Goal: Navigation & Orientation: Find specific page/section

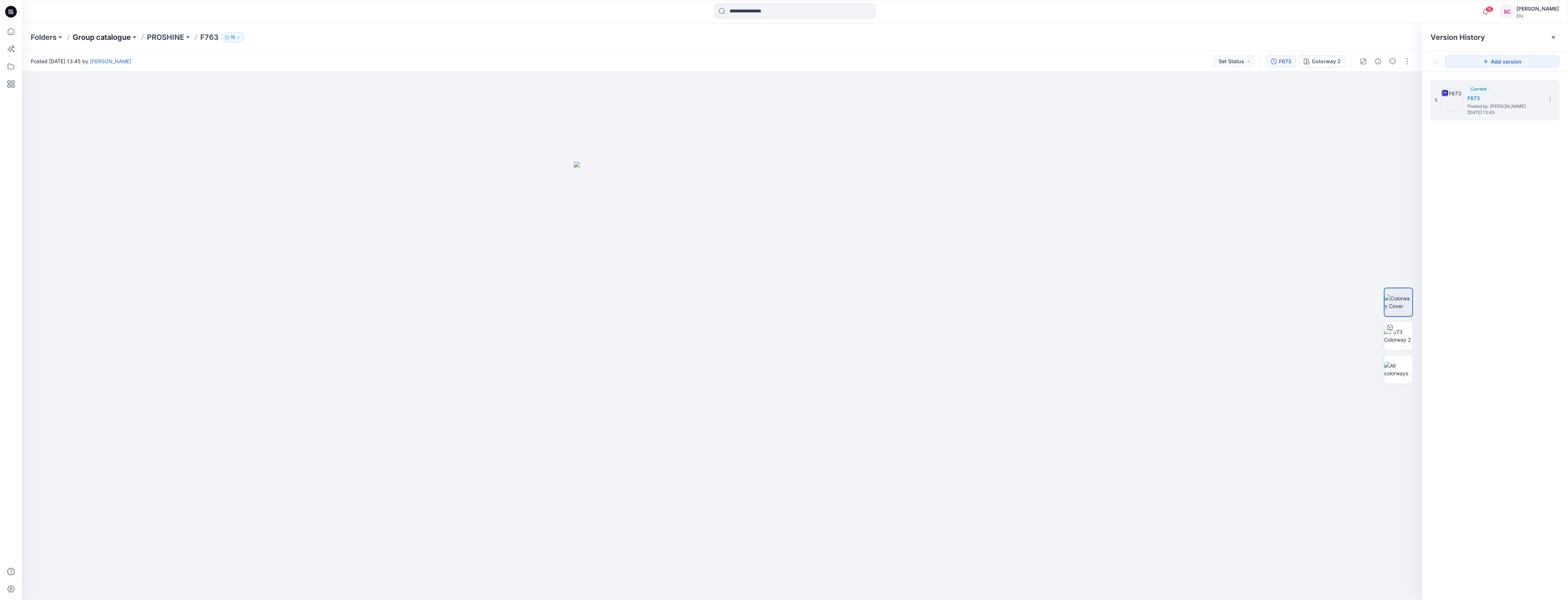
click at [110, 35] on p "Group catalogue" at bounding box center [102, 37] width 58 height 10
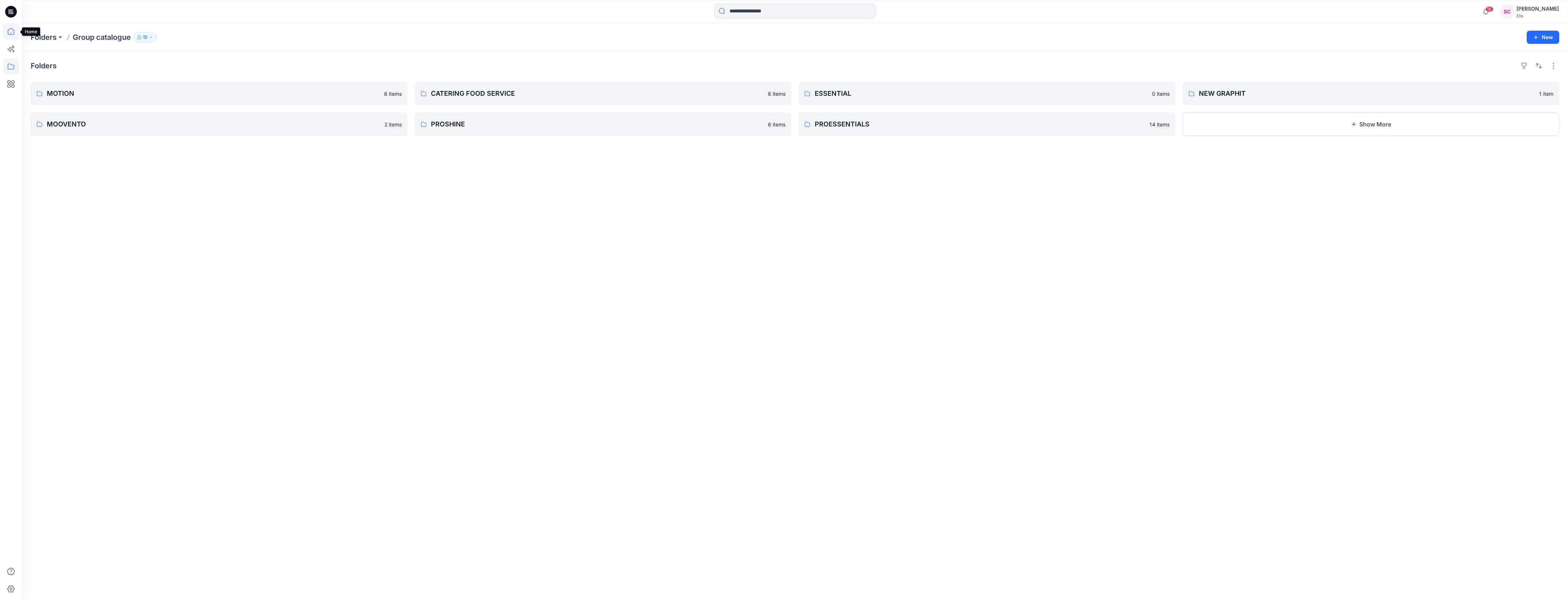
click at [10, 33] on icon at bounding box center [11, 31] width 16 height 16
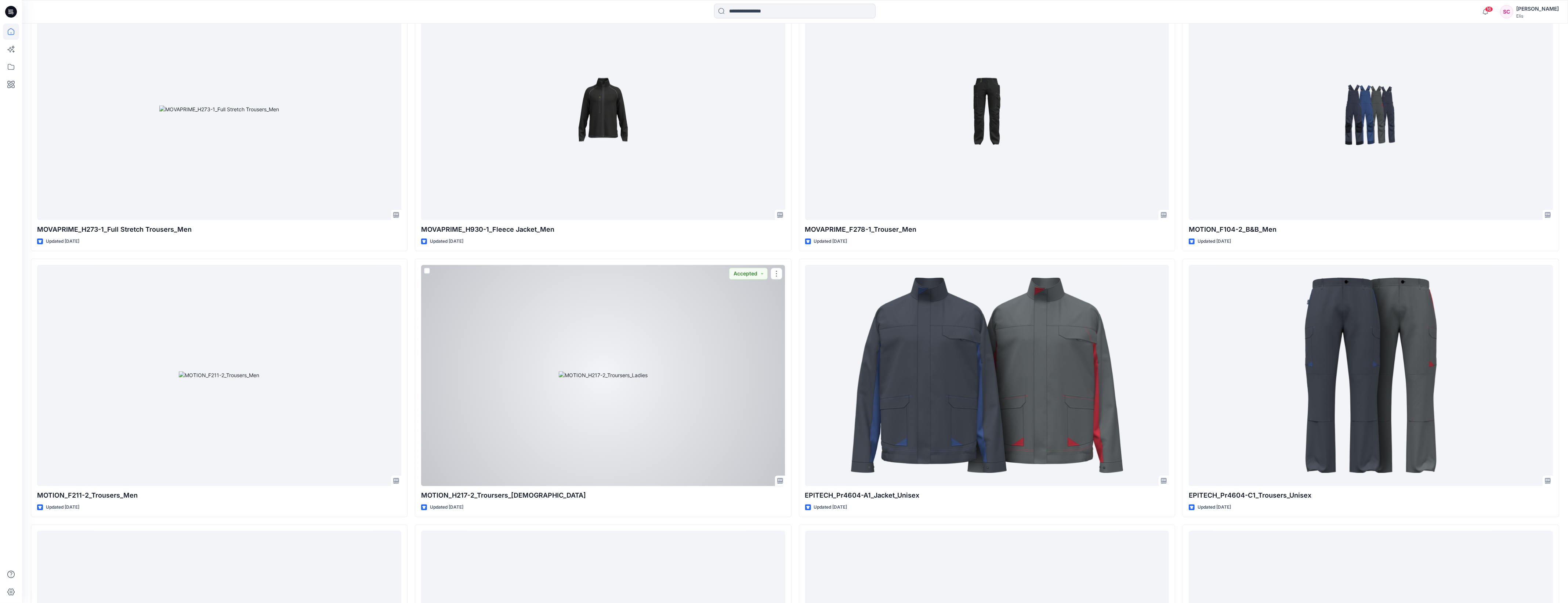
scroll to position [4297, 0]
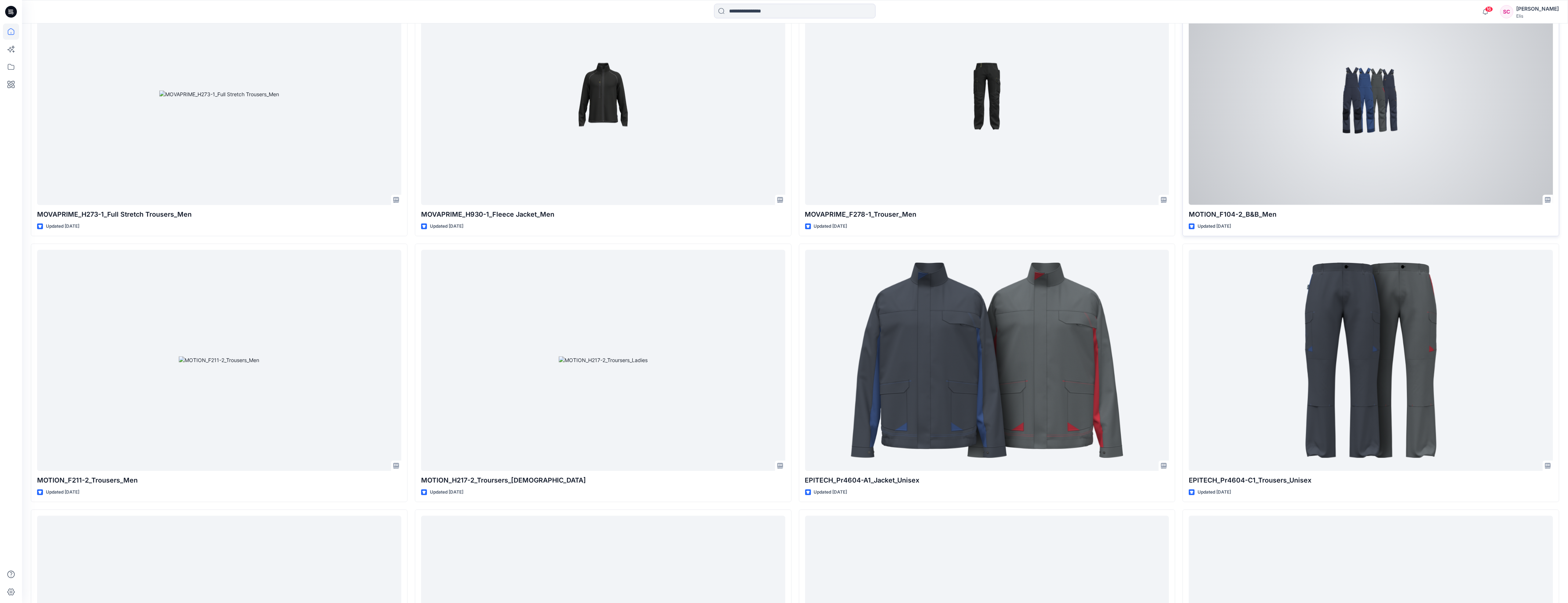
click at [1242, 146] on div at bounding box center [1371, 94] width 364 height 221
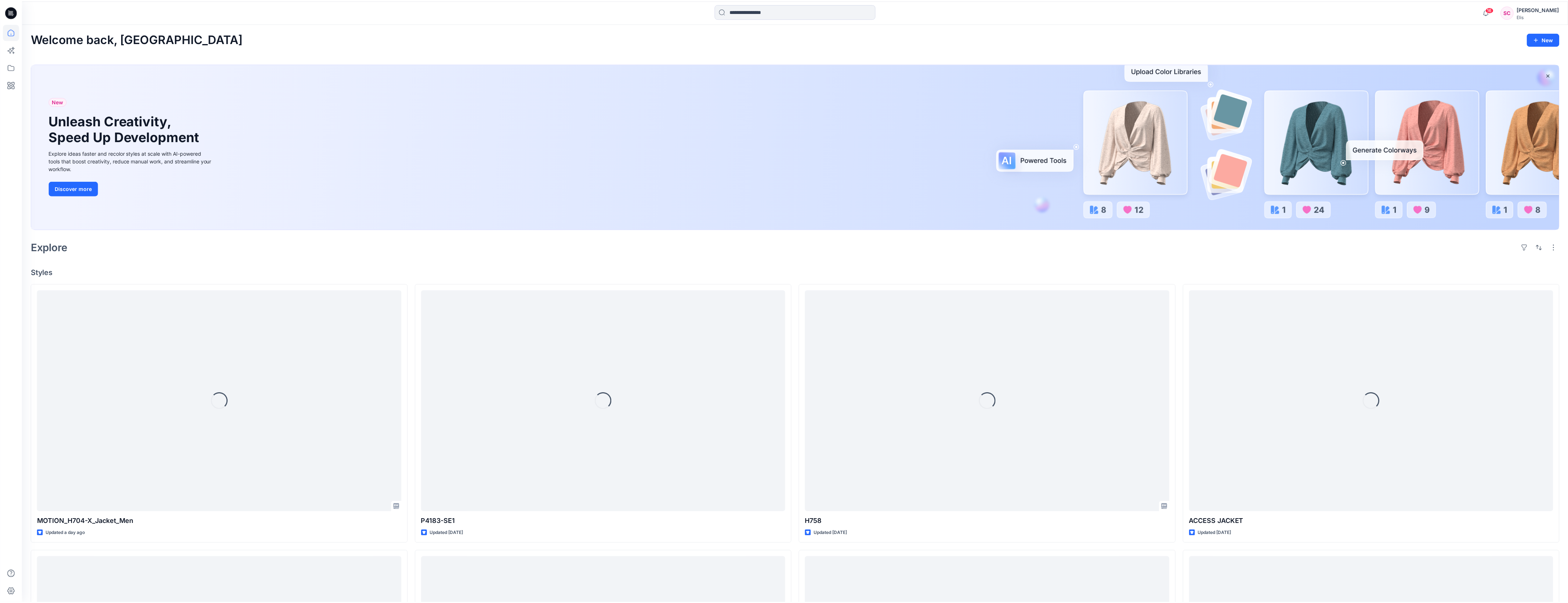
scroll to position [4297, 0]
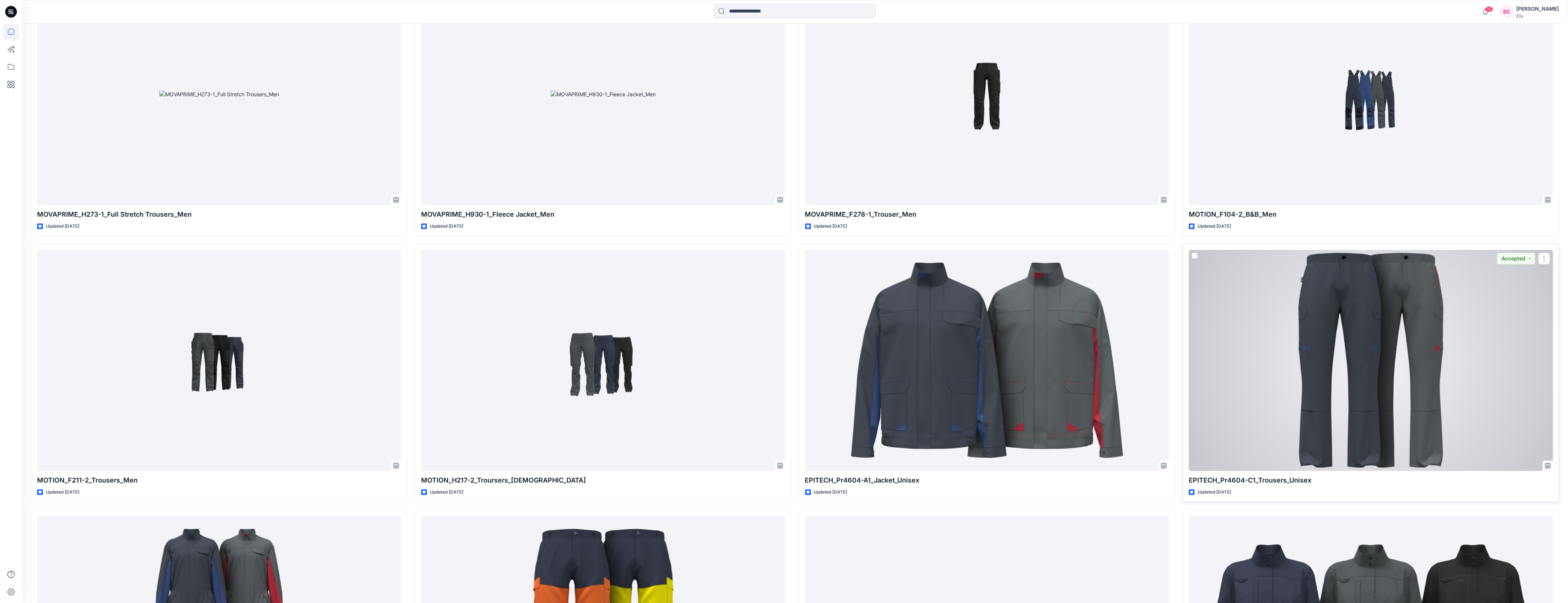
click at [1337, 429] on div at bounding box center [1371, 360] width 364 height 221
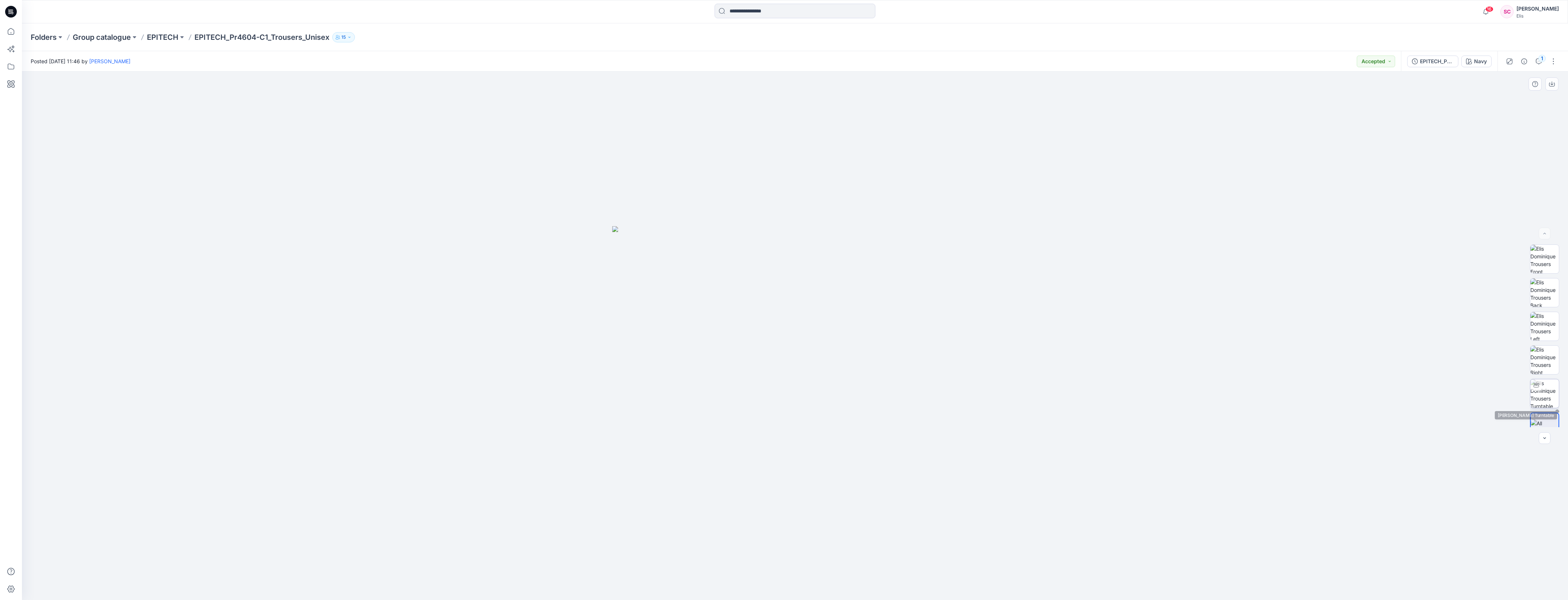
click at [1539, 396] on img at bounding box center [1544, 393] width 29 height 29
click at [874, 446] on div at bounding box center [794, 336] width 1545 height 528
click at [10, 31] on icon at bounding box center [11, 31] width 16 height 16
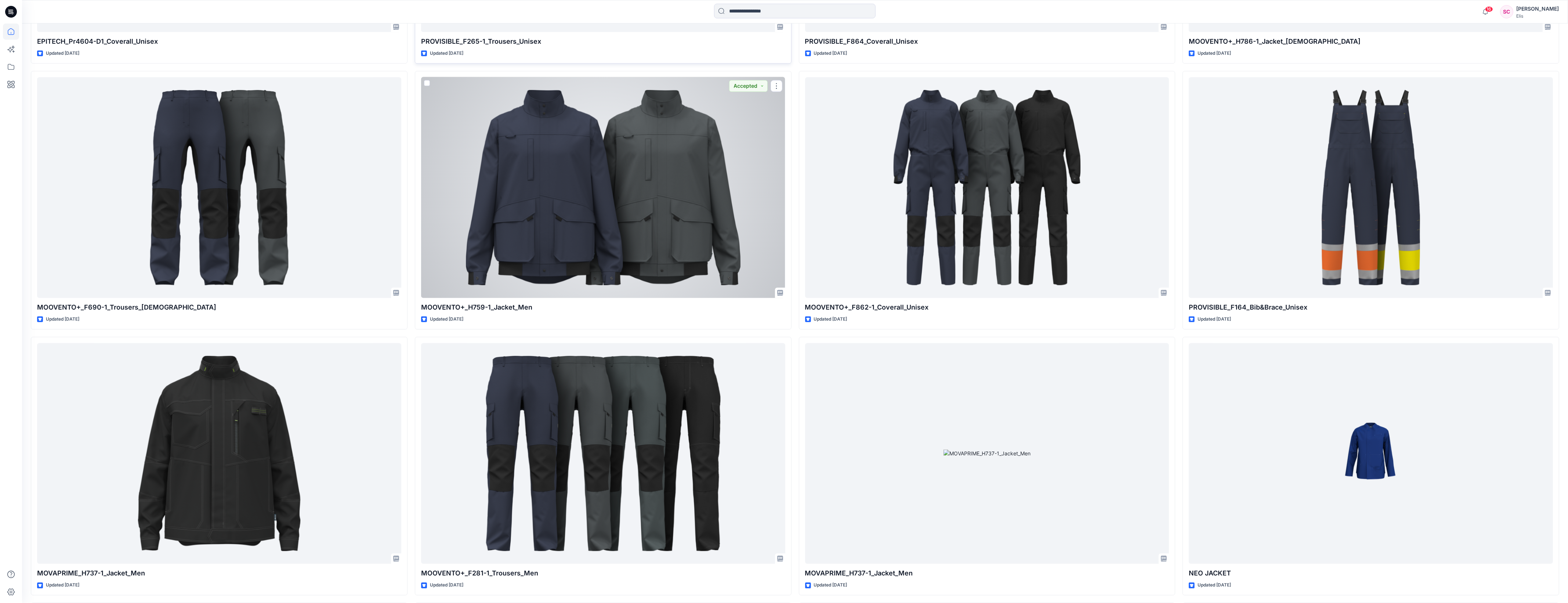
scroll to position [5004, 0]
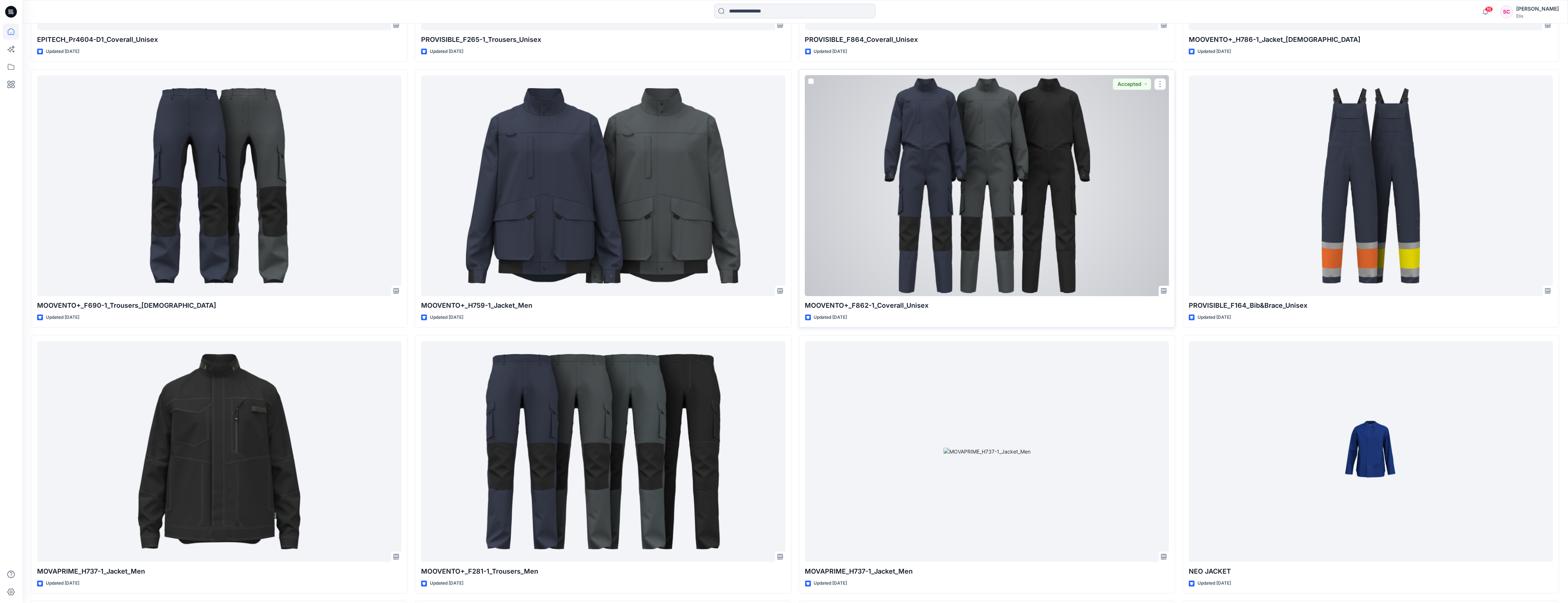
click at [862, 245] on div at bounding box center [987, 185] width 364 height 221
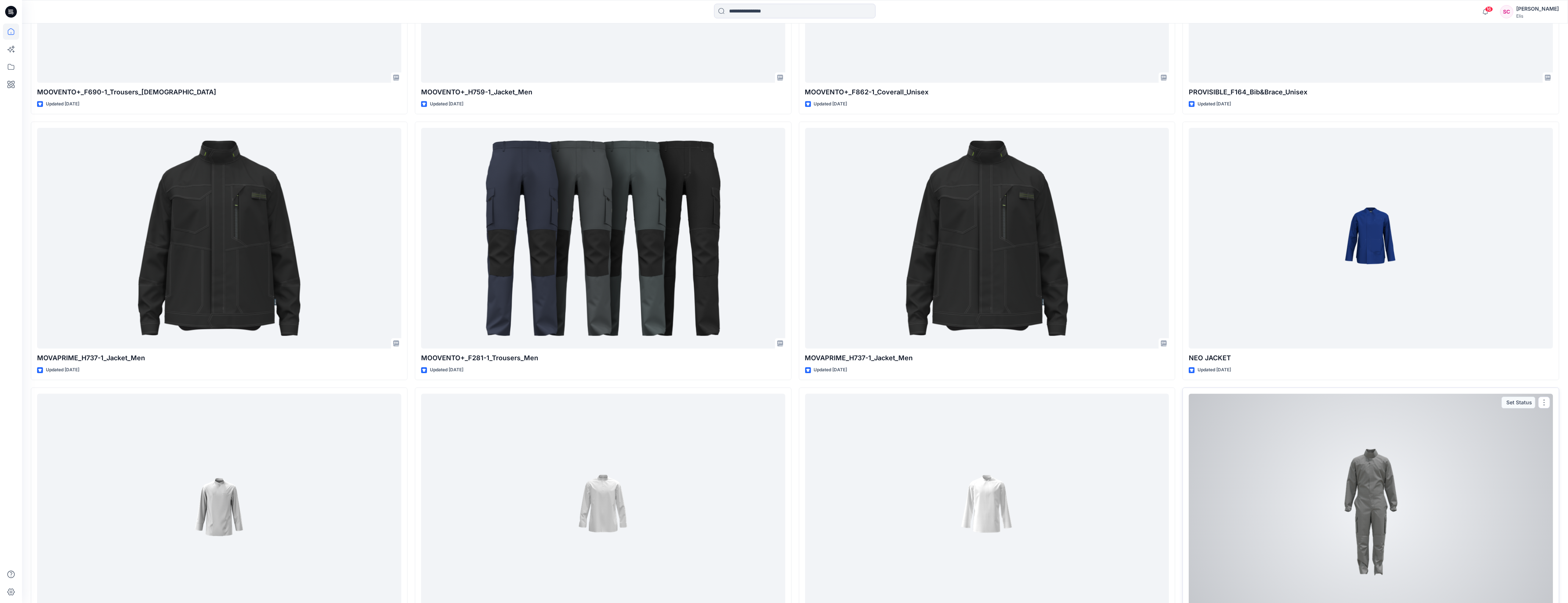
scroll to position [5218, 0]
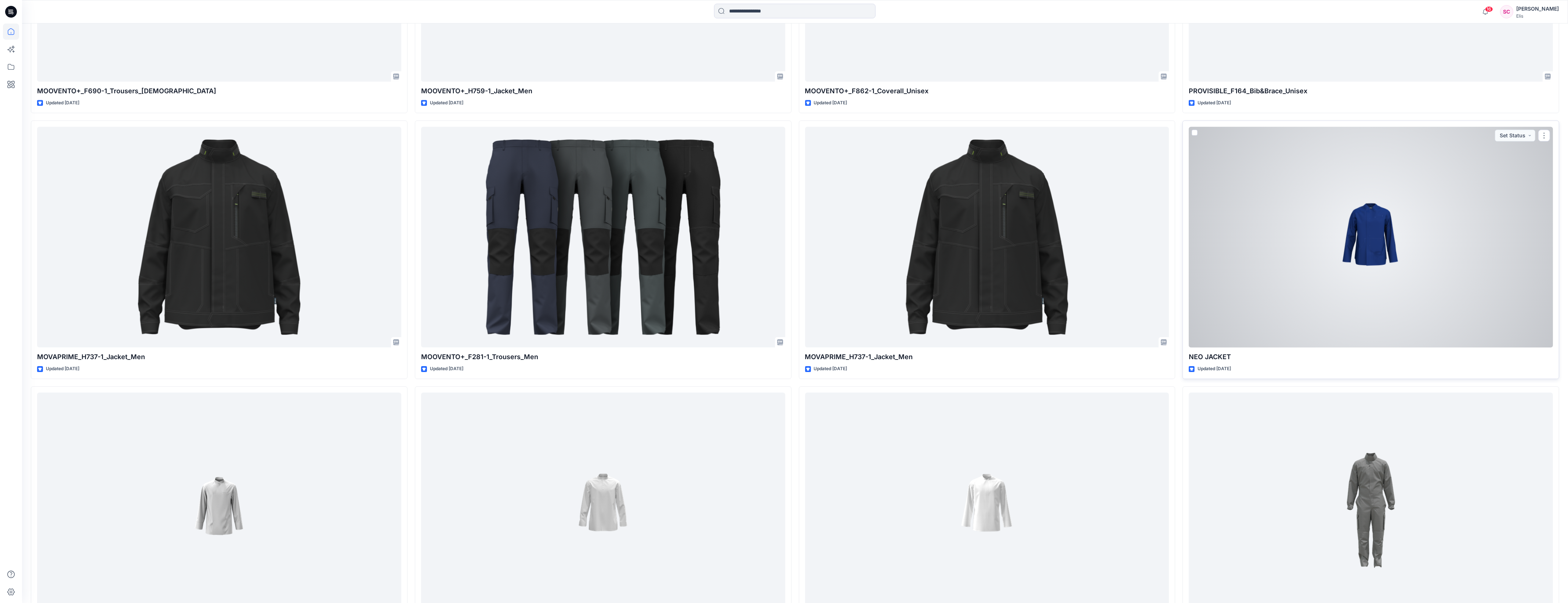
click at [1417, 323] on div at bounding box center [1371, 237] width 364 height 221
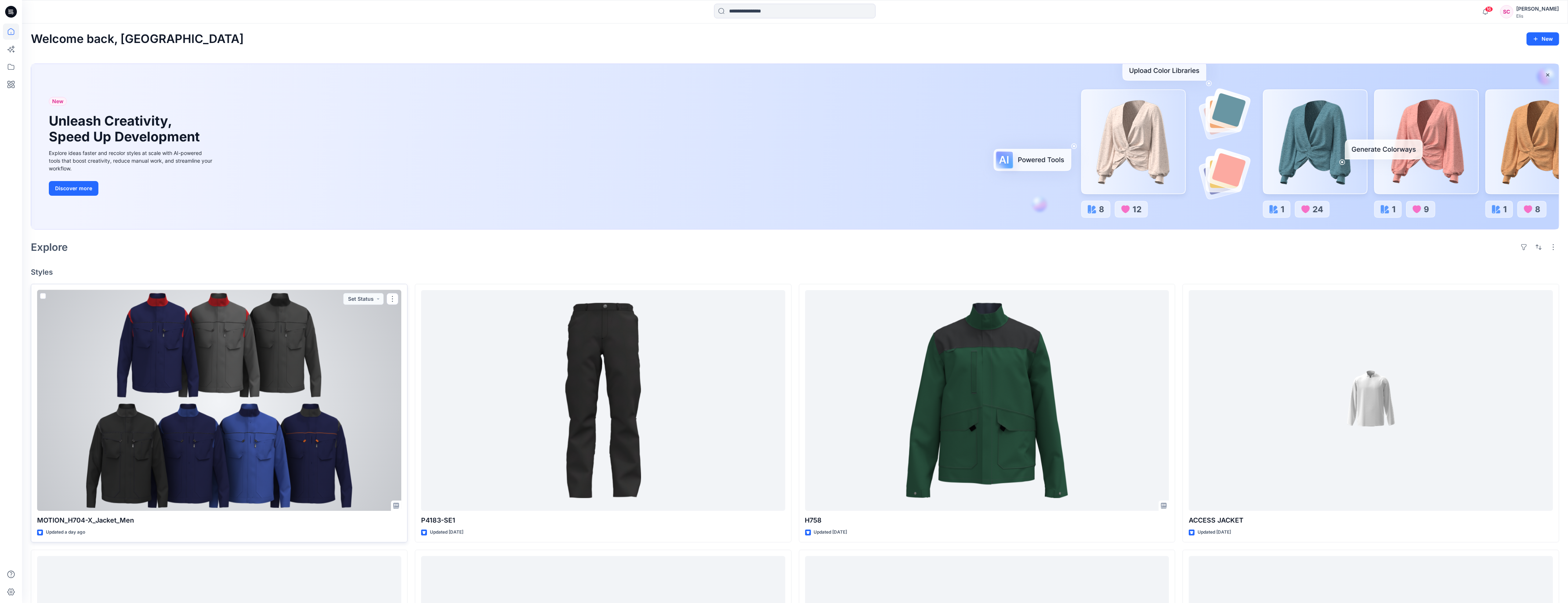
click at [258, 348] on div at bounding box center [219, 401] width 364 height 221
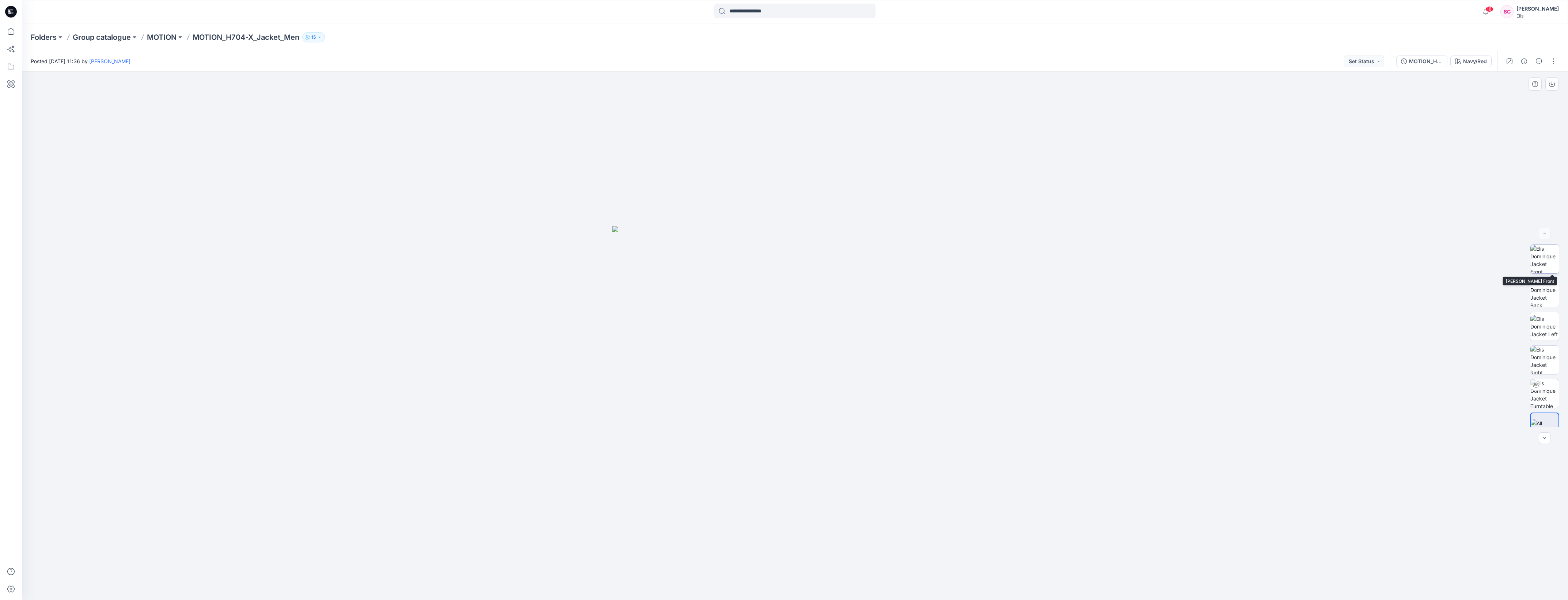
click at [1547, 262] on img at bounding box center [1544, 259] width 29 height 29
click at [1546, 288] on img at bounding box center [1544, 292] width 29 height 29
click at [1541, 326] on img at bounding box center [1544, 326] width 29 height 23
click at [1542, 363] on img at bounding box center [1544, 360] width 29 height 29
click at [1545, 389] on img at bounding box center [1544, 393] width 29 height 29
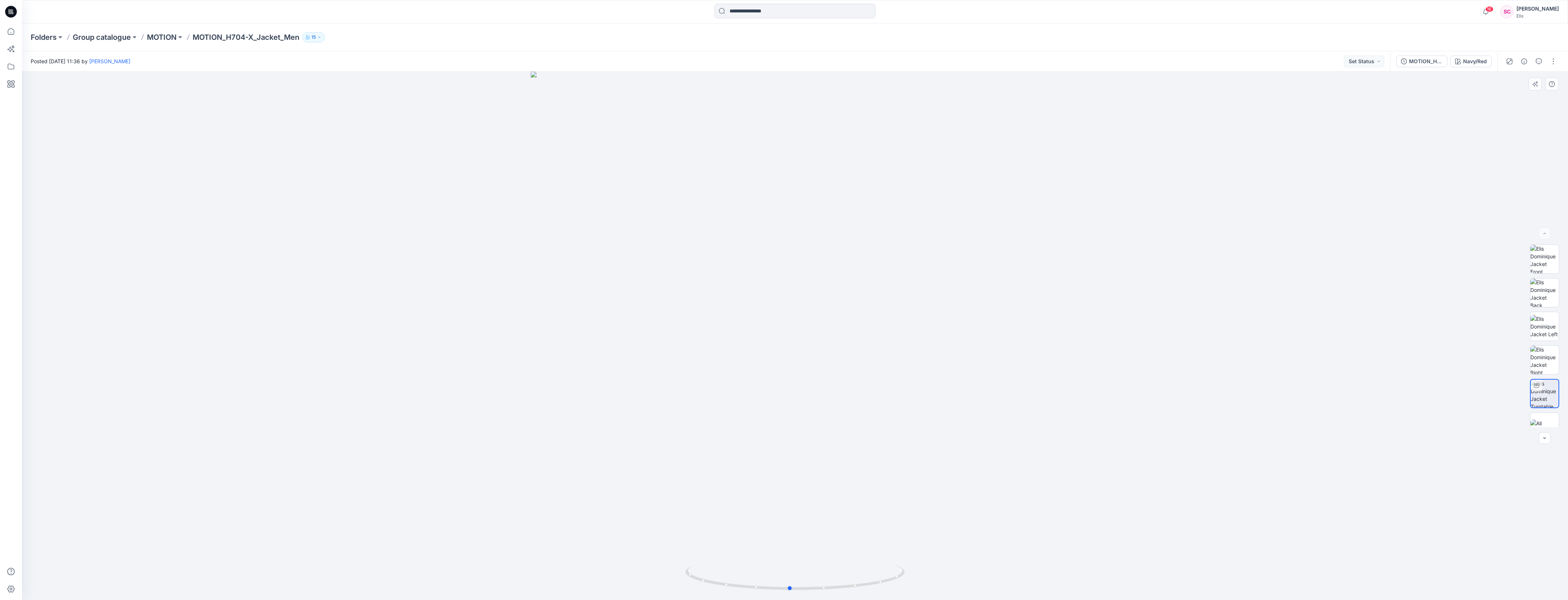
drag, startPoint x: 925, startPoint y: 425, endPoint x: 700, endPoint y: 416, distance: 225.2
click at [700, 416] on div at bounding box center [794, 336] width 1545 height 528
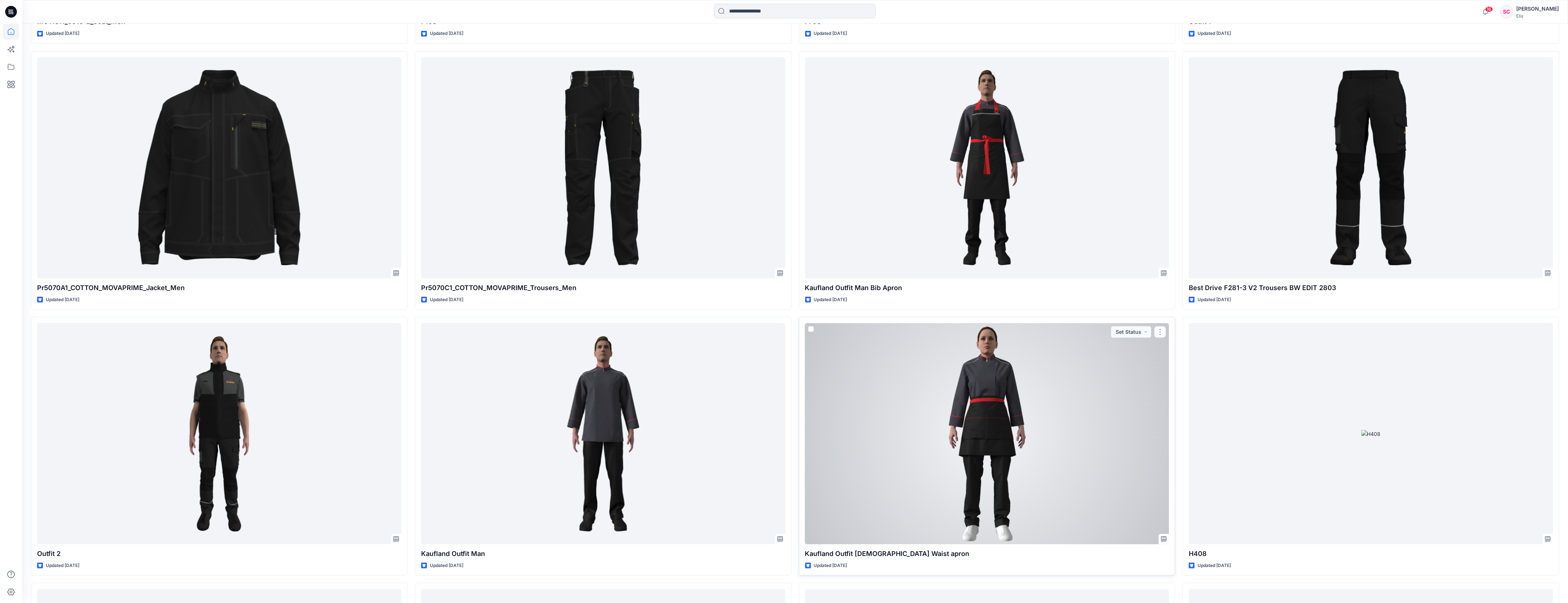
scroll to position [765, 0]
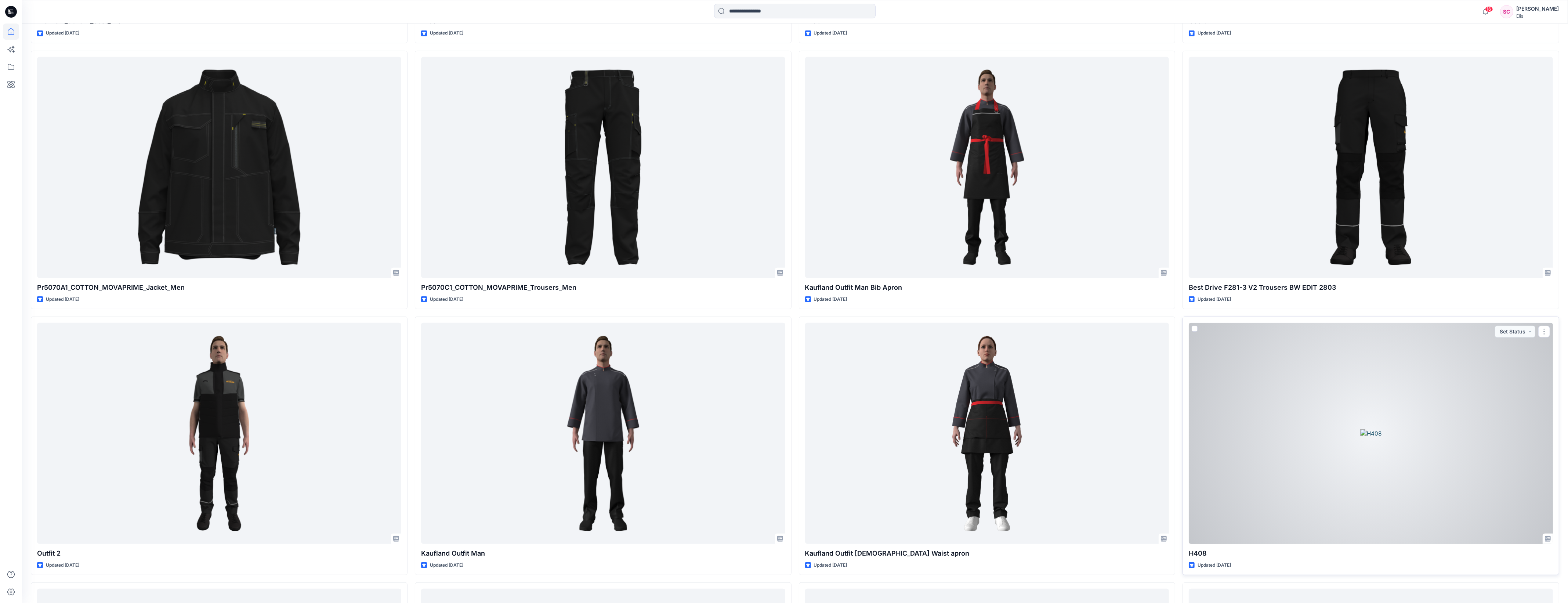
click at [1431, 486] on div at bounding box center [1371, 433] width 364 height 221
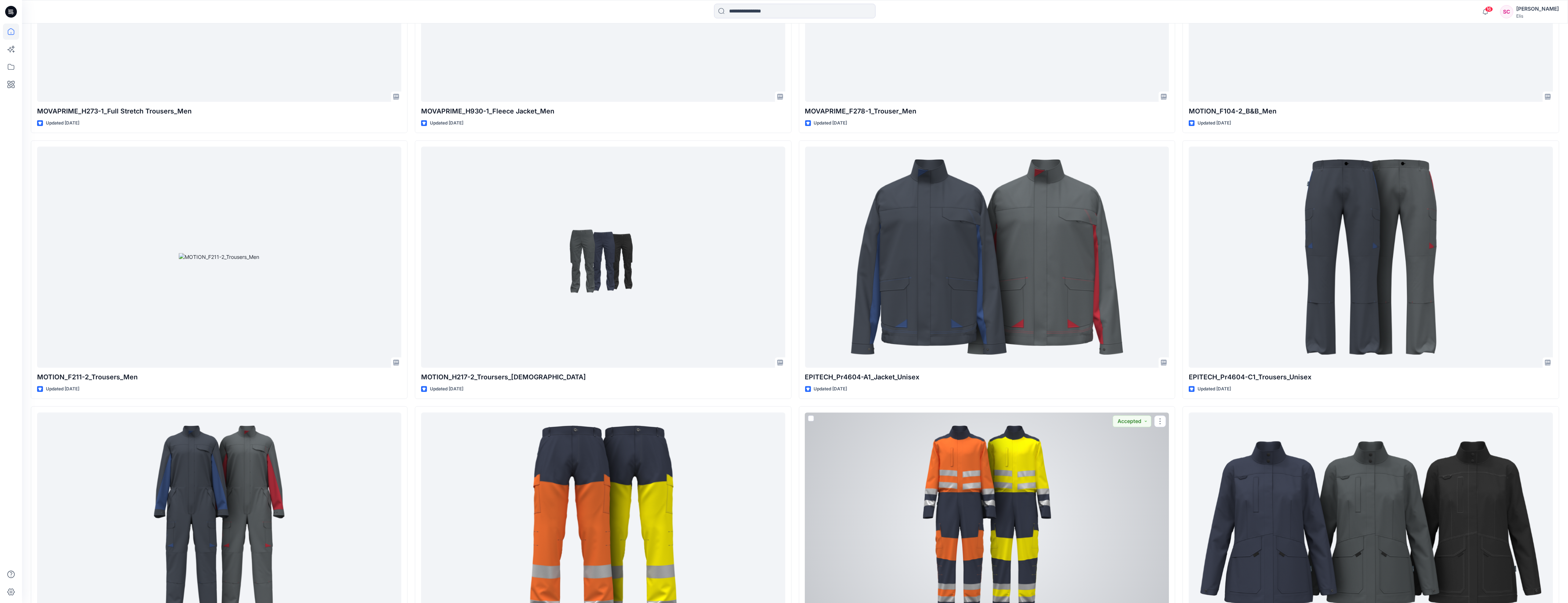
scroll to position [4393, 0]
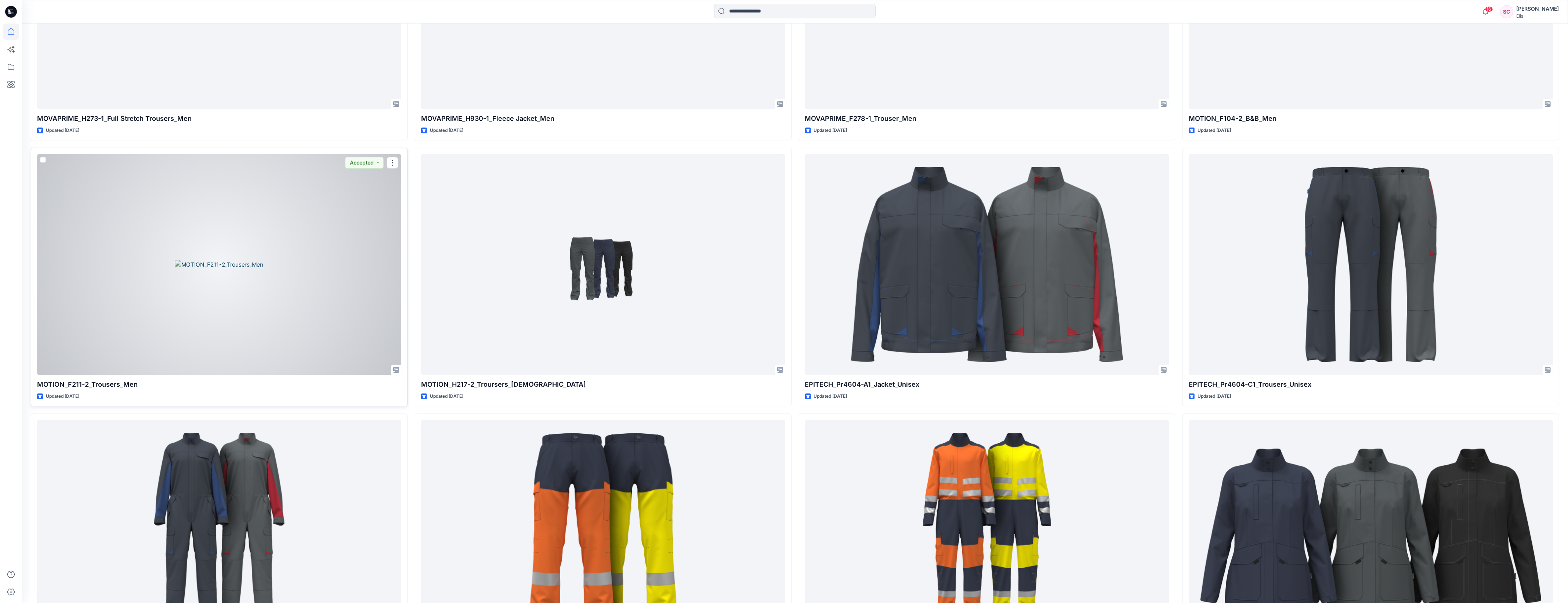
click at [221, 330] on div at bounding box center [219, 264] width 364 height 221
